Goal: Information Seeking & Learning: Compare options

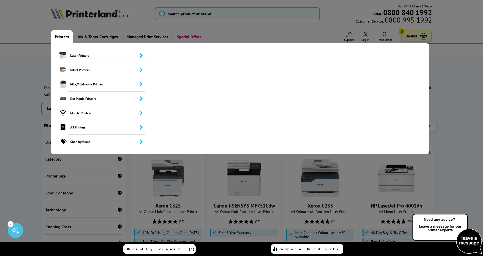
click at [62, 37] on link "Printers" at bounding box center [62, 36] width 22 height 13
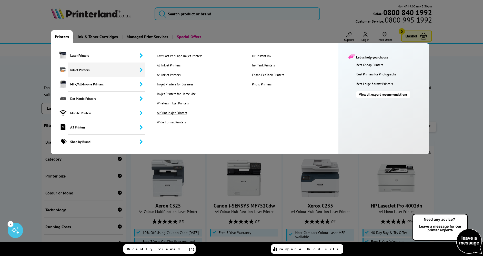
click at [174, 112] on link "AirPrint Inkjet Printers" at bounding box center [200, 113] width 95 height 4
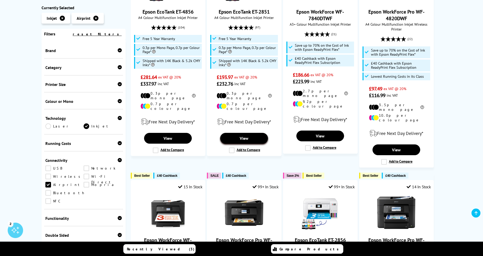
scroll to position [26, 0]
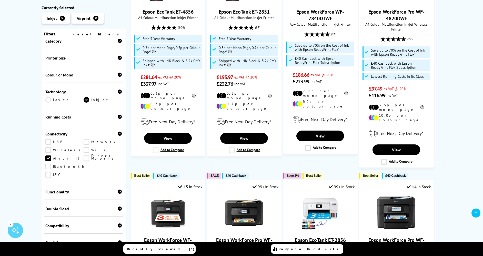
click at [88, 142] on link "Network" at bounding box center [103, 142] width 38 height 6
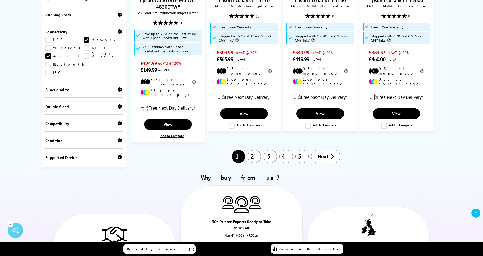
scroll to position [620, 0]
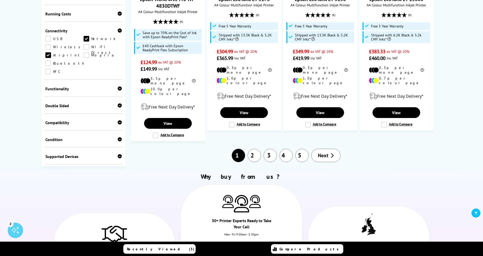
click at [118, 86] on icon at bounding box center [120, 88] width 4 height 4
click at [119, 103] on icon at bounding box center [120, 105] width 4 height 4
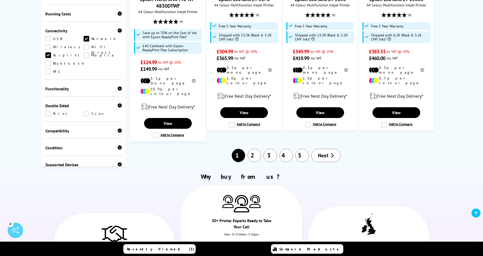
click at [55, 111] on link "Print" at bounding box center [64, 114] width 38 height 6
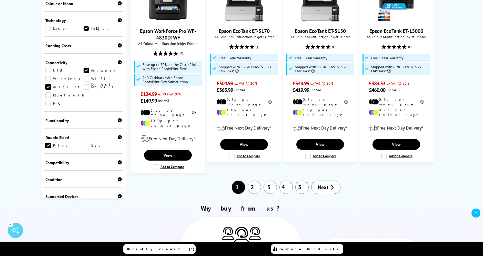
scroll to position [588, 0]
click at [119, 160] on icon at bounding box center [120, 162] width 4 height 4
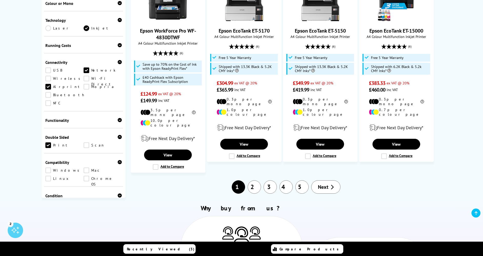
click at [95, 168] on link "Mac" at bounding box center [103, 171] width 38 height 6
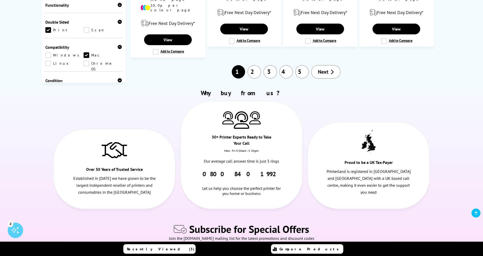
scroll to position [712, 0]
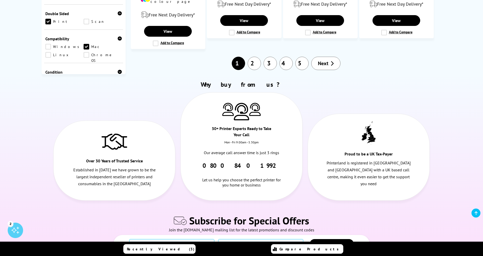
click at [327, 60] on span "Next" at bounding box center [323, 63] width 11 height 7
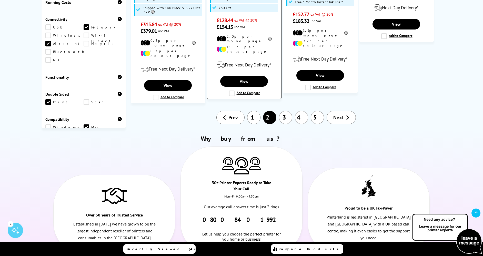
scroll to position [627, 0]
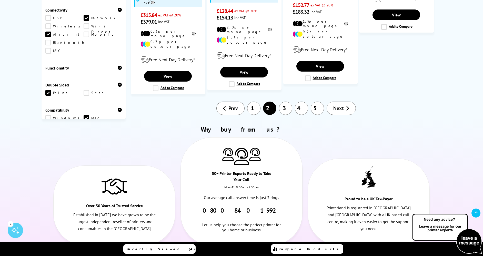
click at [345, 102] on link "Next" at bounding box center [341, 108] width 29 height 13
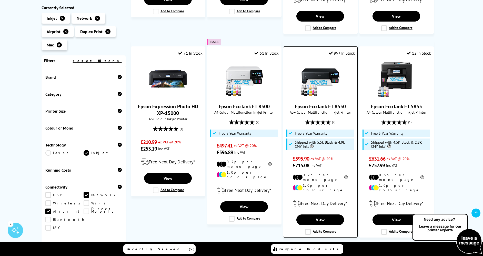
scroll to position [289, 0]
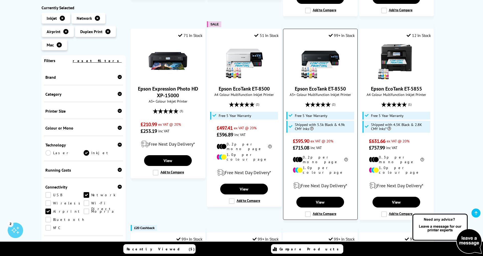
click at [326, 211] on label "Add to Compare" at bounding box center [320, 214] width 31 height 6
click at [0, 0] on input "Add to Compare" at bounding box center [0, 0] width 0 height 0
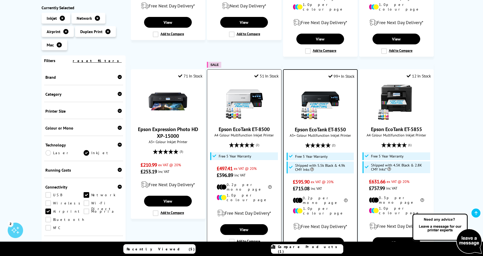
scroll to position [250, 0]
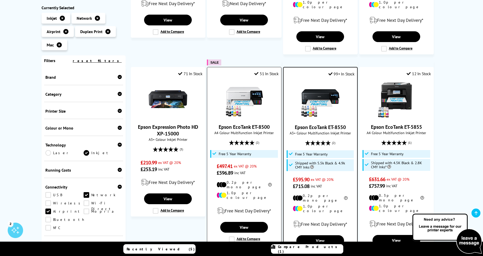
click at [244, 237] on label "Add to Compare" at bounding box center [244, 240] width 31 height 6
click at [0, 0] on input "Add to Compare" at bounding box center [0, 0] width 0 height 0
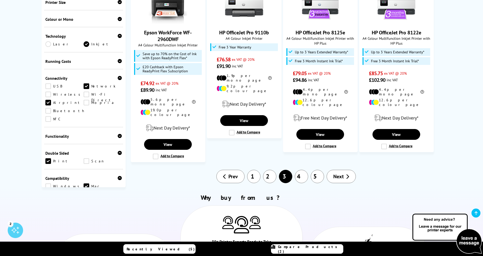
scroll to position [550, 0]
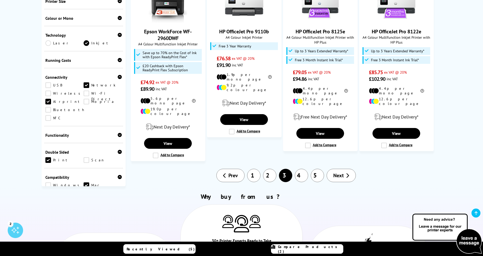
click at [338, 172] on span "Next" at bounding box center [338, 175] width 11 height 7
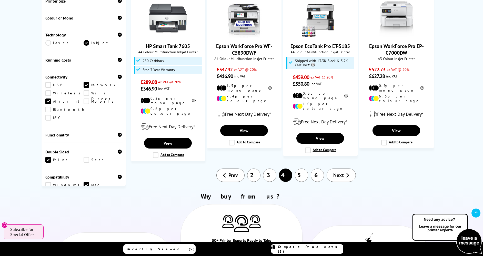
scroll to position [513, 0]
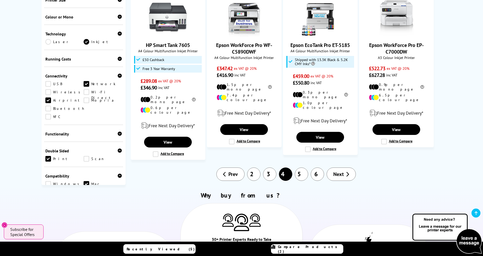
click at [340, 168] on link "Next" at bounding box center [341, 174] width 29 height 13
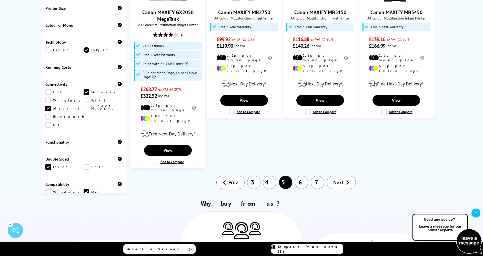
scroll to position [594, 0]
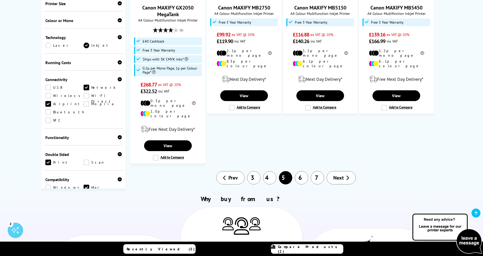
click at [345, 171] on link "Next" at bounding box center [341, 177] width 29 height 13
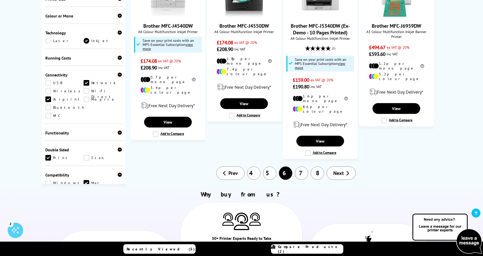
scroll to position [597, 0]
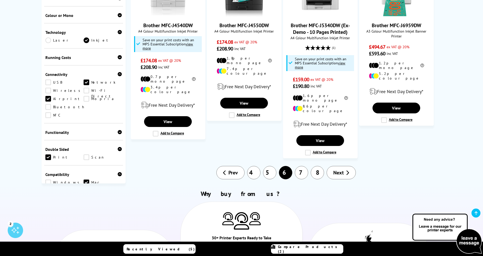
click at [345, 166] on link "Next" at bounding box center [341, 172] width 29 height 13
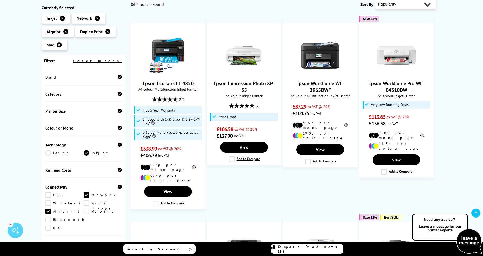
scroll to position [73, 0]
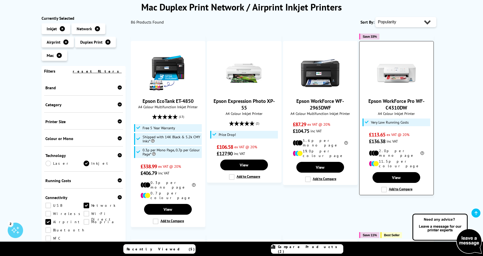
click at [402, 187] on label "Add to Compare" at bounding box center [396, 190] width 31 height 6
click at [0, 0] on input "Add to Compare" at bounding box center [0, 0] width 0 height 0
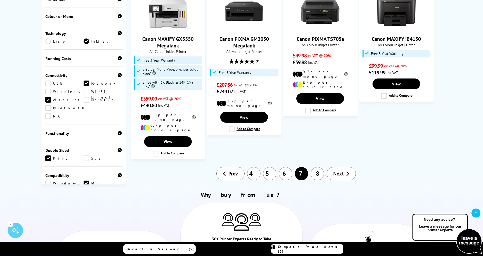
scroll to position [539, 0]
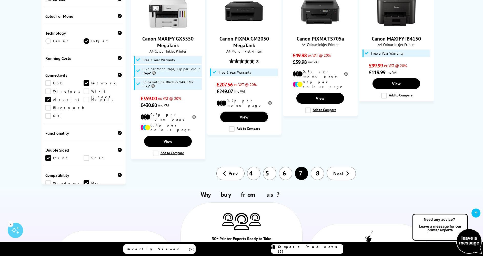
click at [341, 167] on link "Next" at bounding box center [341, 173] width 29 height 13
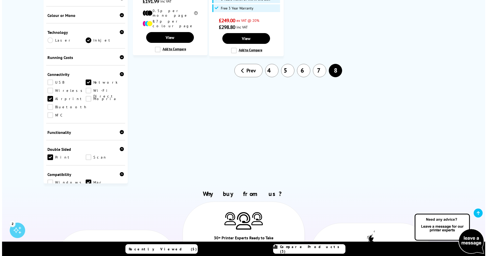
scroll to position [222, 0]
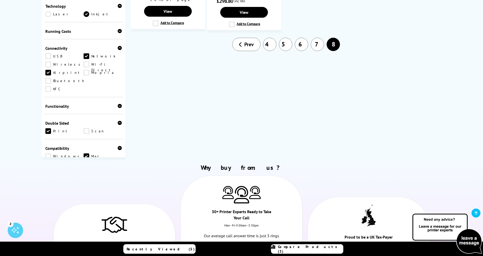
click at [300, 251] on span "Compare Products (3)" at bounding box center [310, 248] width 65 height 9
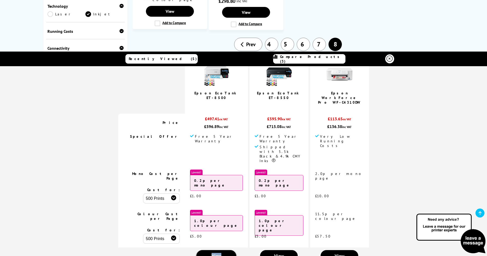
scroll to position [0, 0]
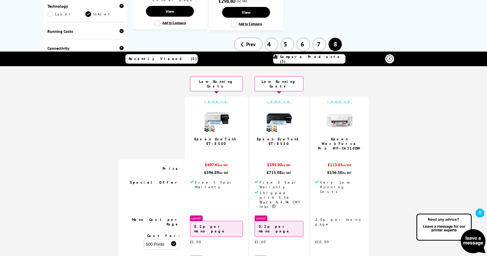
click at [335, 99] on link "remove" at bounding box center [340, 101] width 24 height 5
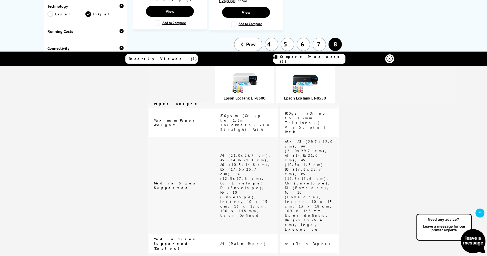
scroll to position [727, 0]
drag, startPoint x: 222, startPoint y: 97, endPoint x: 330, endPoint y: 98, distance: 108.5
click at [330, 98] on div "Epson EcoTank ET-8500" at bounding box center [303, 84] width 308 height 37
copy div "Epson EcoTank ET-8500 Epson EcoTank ET-8550"
drag, startPoint x: 221, startPoint y: 107, endPoint x: 247, endPoint y: 107, distance: 25.9
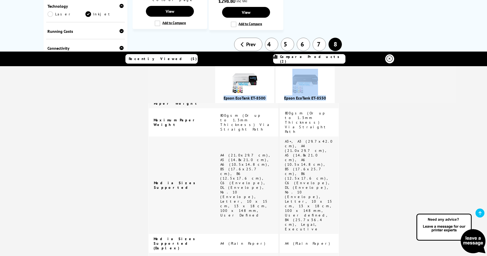
copy span "Print/Scan/Copy"
